Goal: Information Seeking & Learning: Learn about a topic

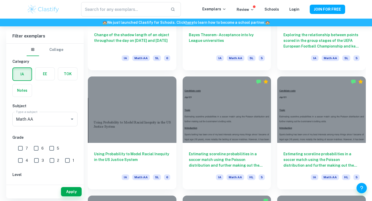
scroll to position [575, 0]
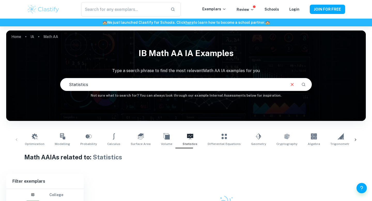
scroll to position [51, 0]
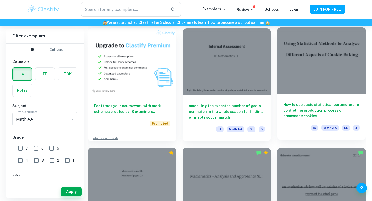
scroll to position [381, 0]
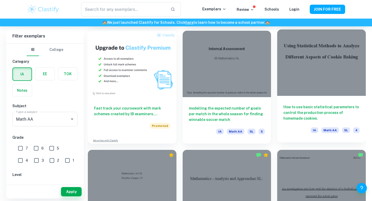
click at [302, 79] on div at bounding box center [321, 62] width 89 height 66
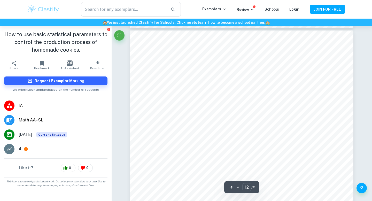
scroll to position [3611, 0]
type input "21"
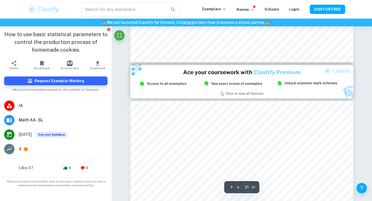
scroll to position [6685, 0]
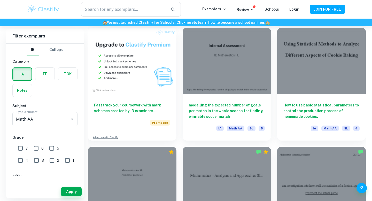
scroll to position [383, 0]
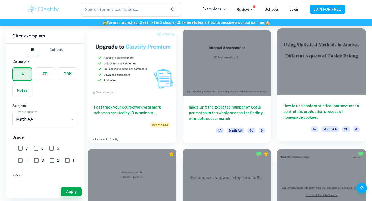
click at [314, 99] on div "How to use basic statistical parameters to control the production process of ho…" at bounding box center [321, 118] width 89 height 46
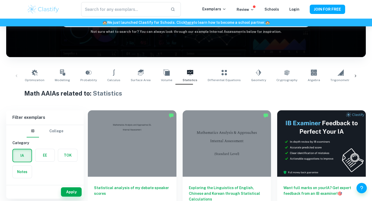
scroll to position [64, 0]
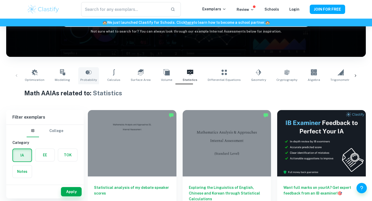
click at [89, 77] on link "Probability" at bounding box center [88, 75] width 21 height 17
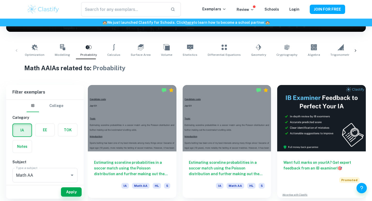
scroll to position [89, 0]
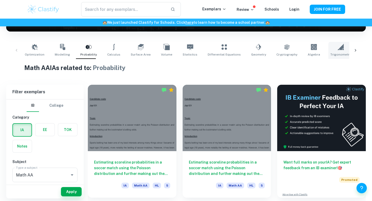
click at [338, 49] on icon at bounding box center [341, 47] width 6 height 6
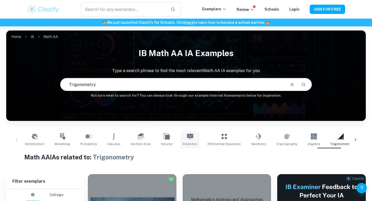
click at [187, 136] on icon at bounding box center [190, 136] width 6 height 6
type input "Statistics"
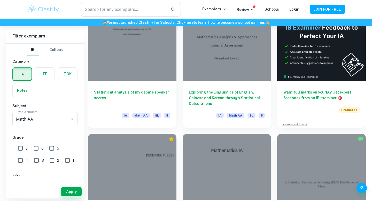
scroll to position [129, 0]
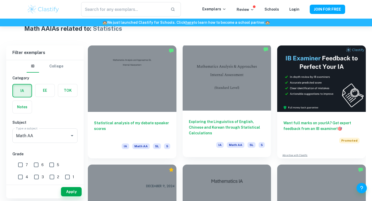
click at [238, 90] on div at bounding box center [227, 77] width 89 height 66
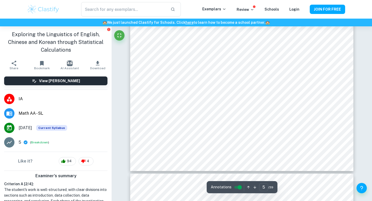
scroll to position [1386, 0]
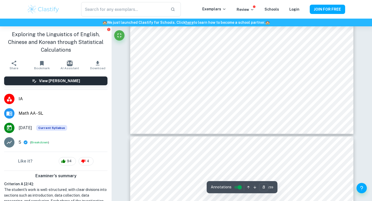
type input "9"
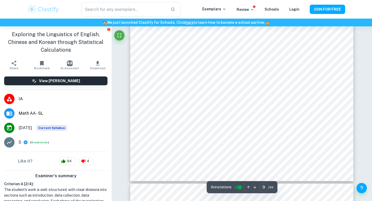
scroll to position [2586, 0]
